Goal: Transaction & Acquisition: Purchase product/service

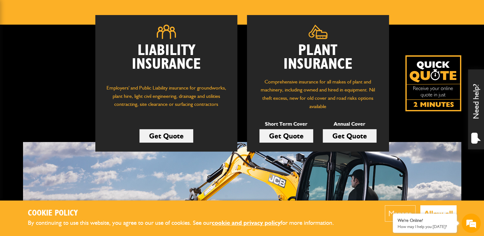
scroll to position [96, 0]
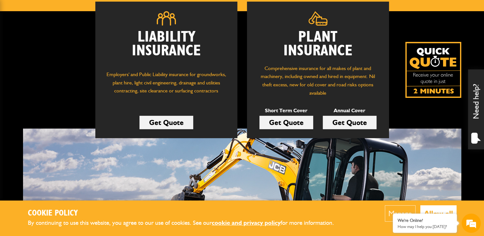
click at [285, 122] on link "Get Quote" at bounding box center [286, 122] width 54 height 13
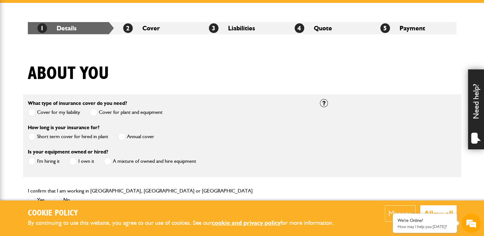
scroll to position [128, 0]
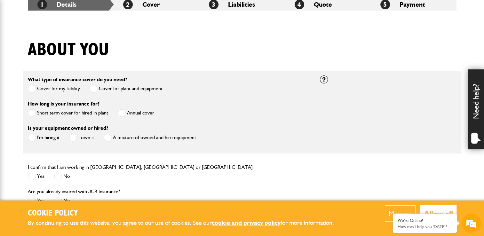
click at [31, 114] on span at bounding box center [32, 113] width 8 height 8
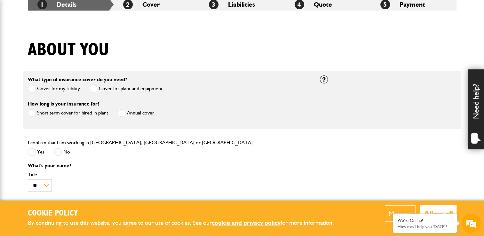
click at [32, 154] on span at bounding box center [32, 152] width 8 height 8
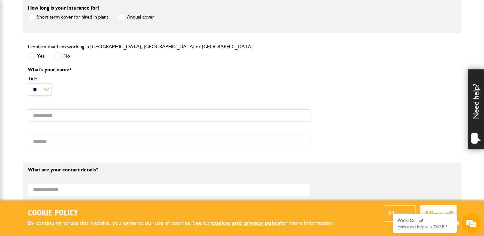
scroll to position [0, 0]
